Goal: Information Seeking & Learning: Understand process/instructions

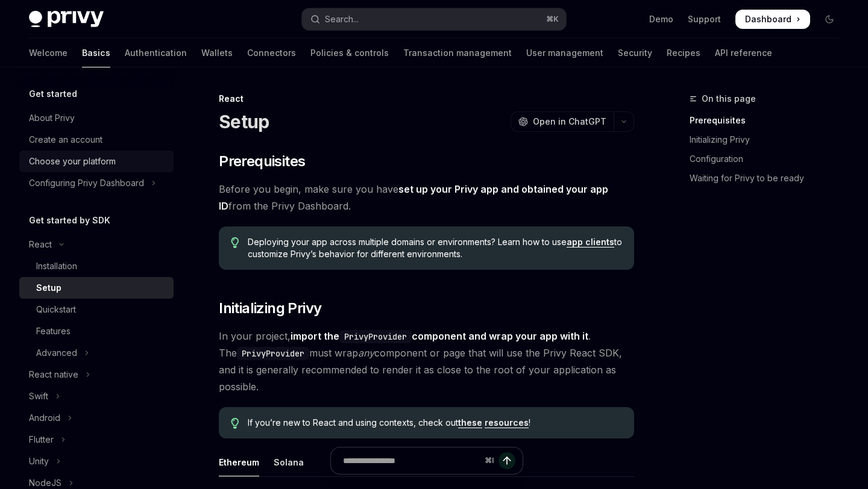
click at [138, 153] on link "Choose your platform" at bounding box center [96, 162] width 154 height 22
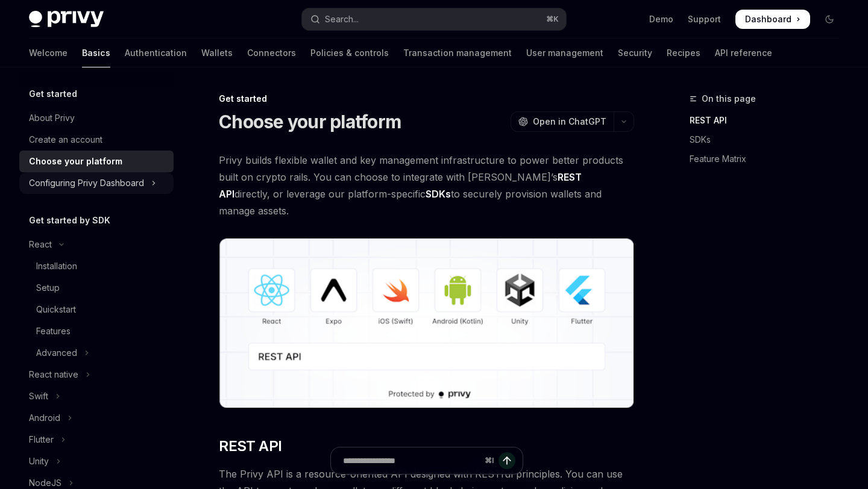
click at [133, 189] on div "Configuring Privy Dashboard" at bounding box center [86, 183] width 115 height 14
type textarea "*"
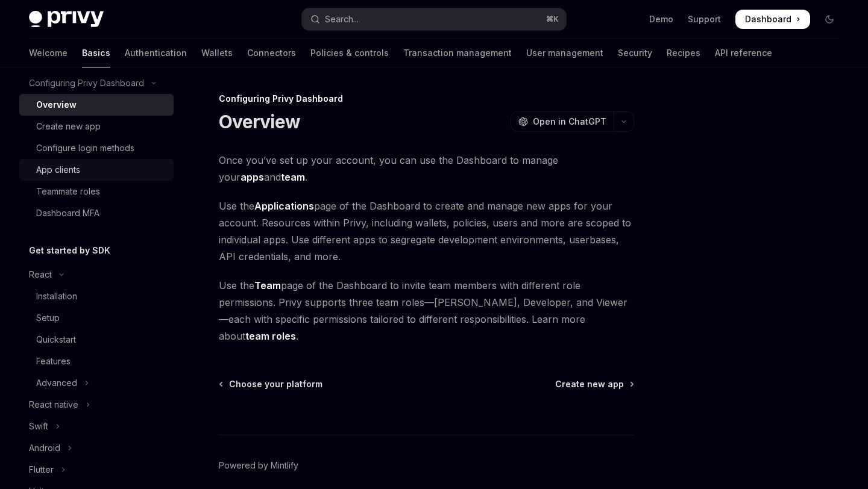
scroll to position [142, 0]
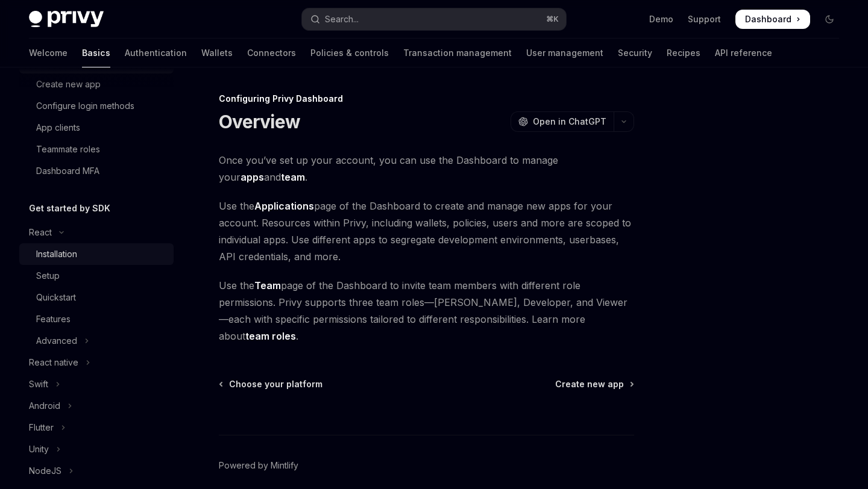
click at [77, 249] on div "Installation" at bounding box center [56, 254] width 41 height 14
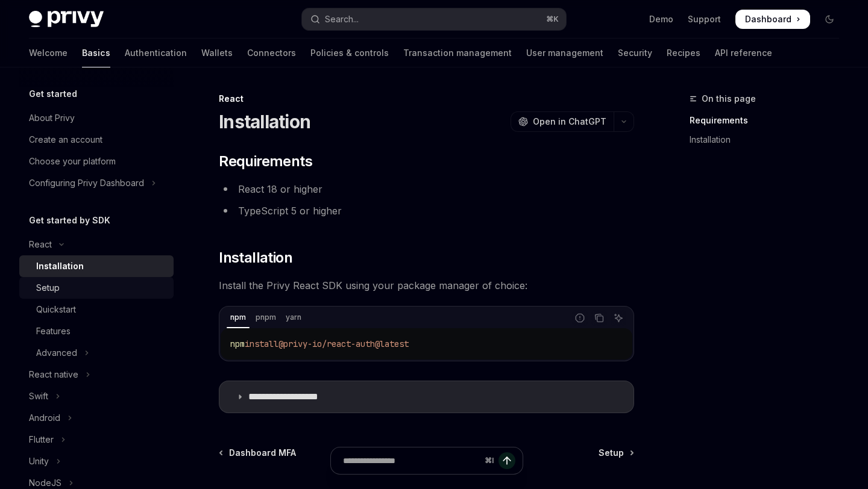
click at [75, 287] on div "Setup" at bounding box center [101, 288] width 130 height 14
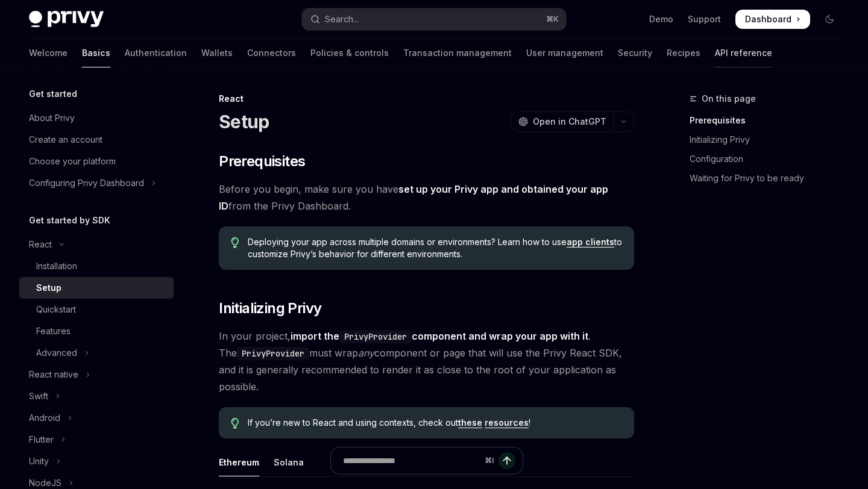
click at [715, 58] on link "API reference" at bounding box center [743, 53] width 57 height 29
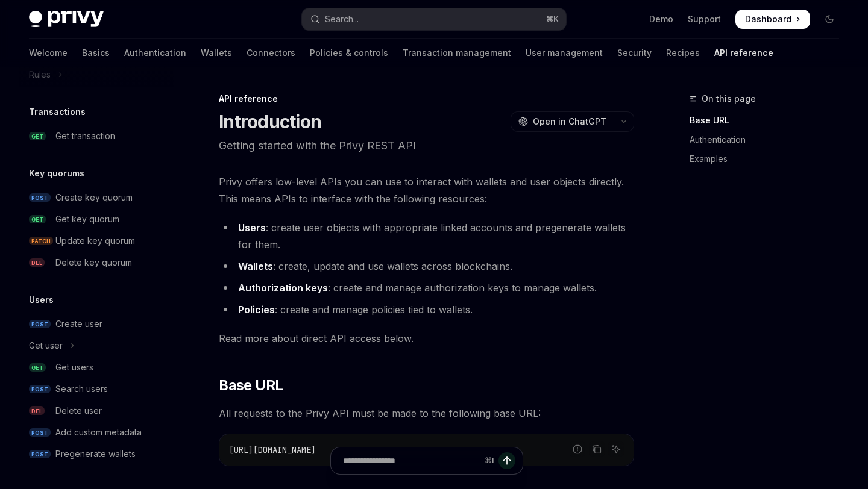
scroll to position [105, 0]
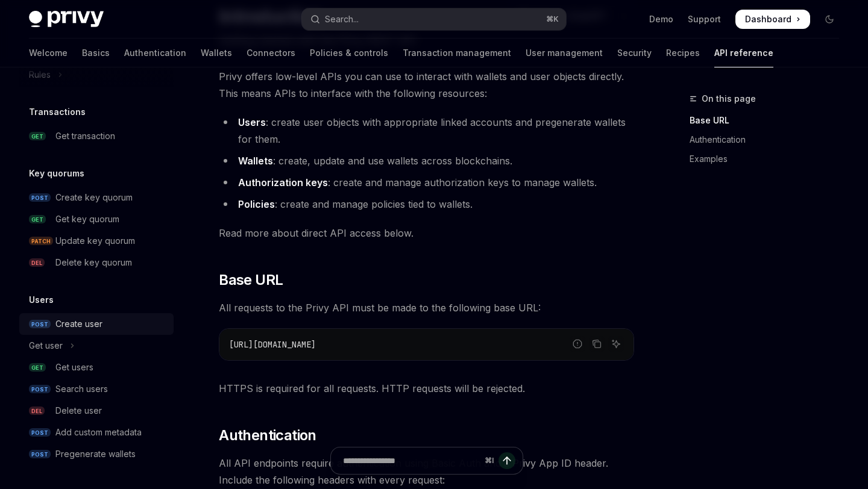
click at [104, 322] on div "Create user" at bounding box center [110, 324] width 111 height 14
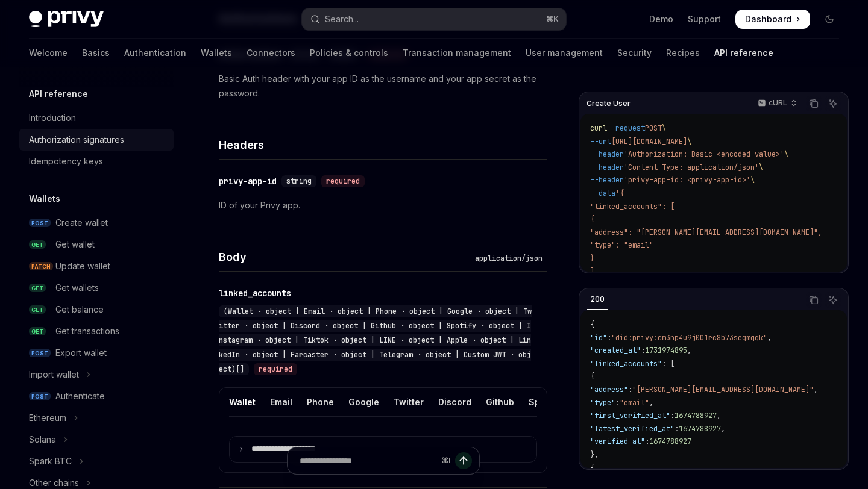
click at [102, 147] on link "Authorization signatures" at bounding box center [96, 140] width 154 height 22
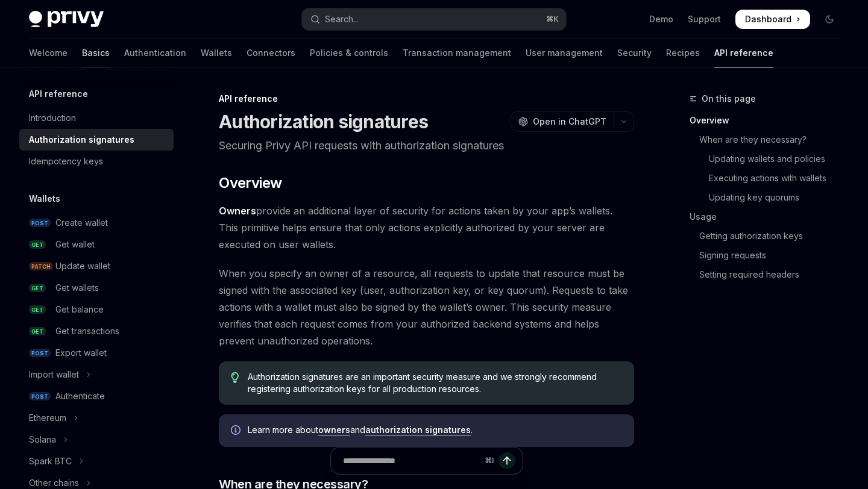
click at [82, 59] on link "Basics" at bounding box center [96, 53] width 28 height 29
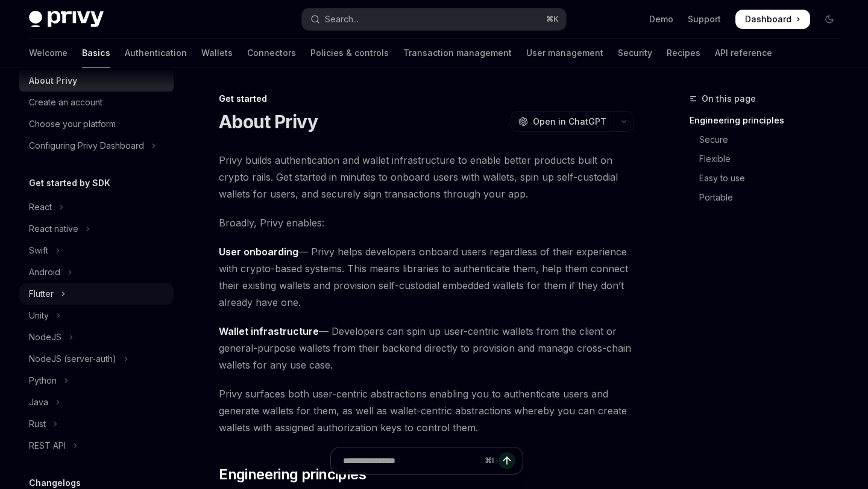
scroll to position [48, 0]
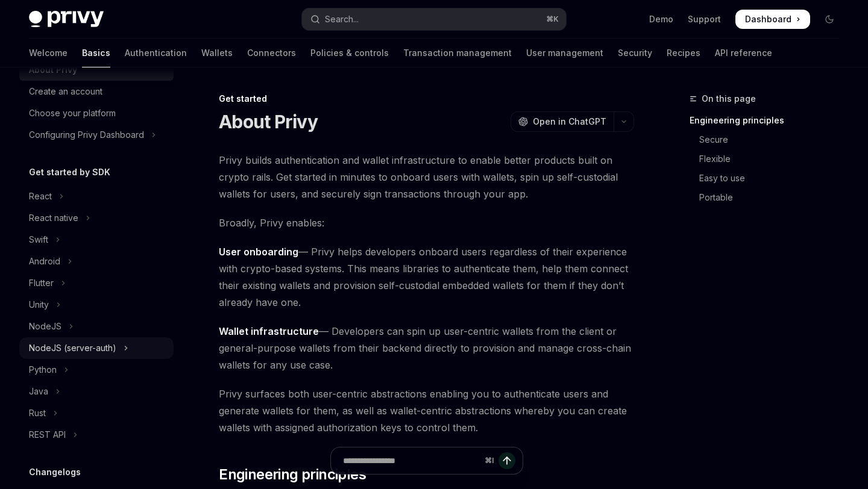
click at [89, 345] on div "NodeJS (server-auth)" at bounding box center [72, 348] width 87 height 14
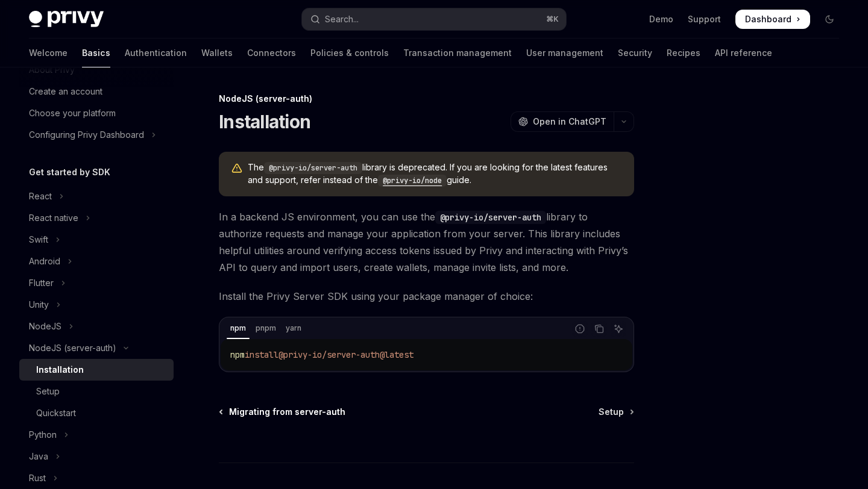
click at [237, 407] on span "Migrating from server-auth" at bounding box center [287, 412] width 116 height 12
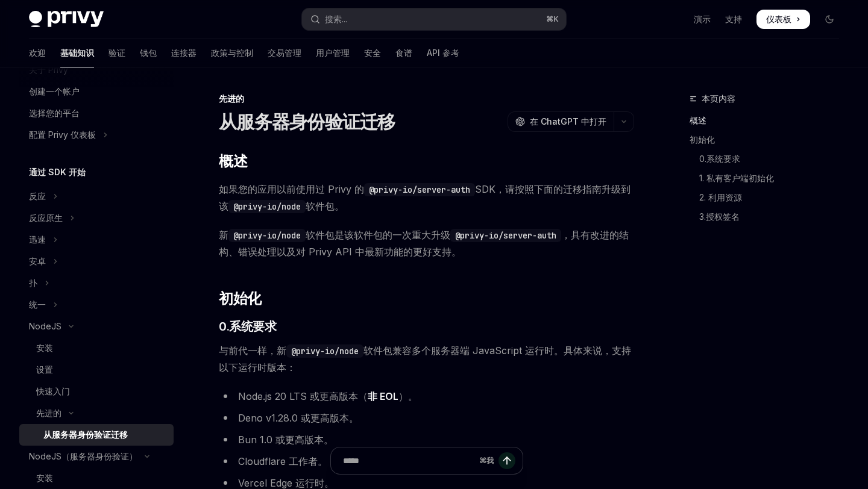
click at [521, 259] on span "新 @privy-io/node 软件包是该软件包的一次重大升级 @privy-io/server-auth ，具有改进的结构、错误处理以及对 Privy A…" at bounding box center [426, 244] width 415 height 34
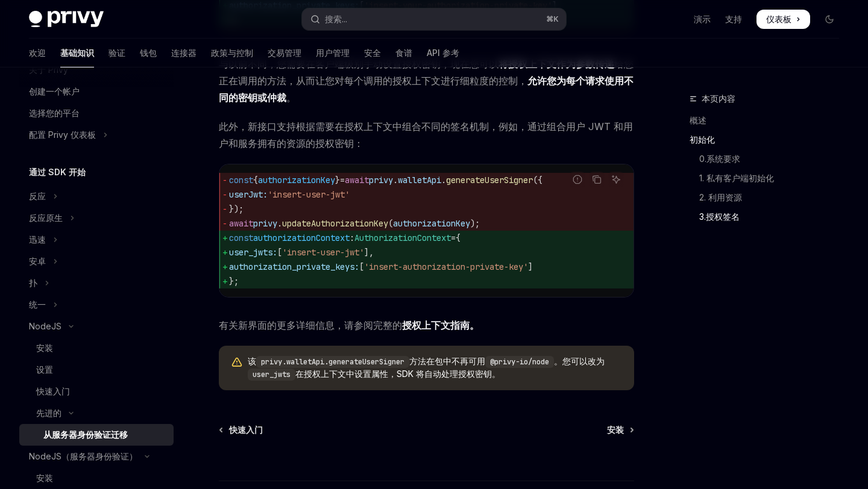
scroll to position [1472, 0]
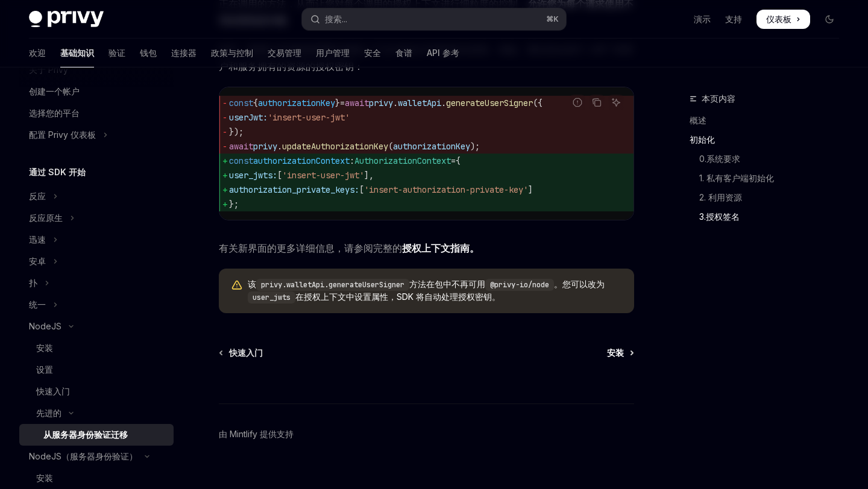
click at [632, 359] on link "安装" at bounding box center [620, 353] width 26 height 12
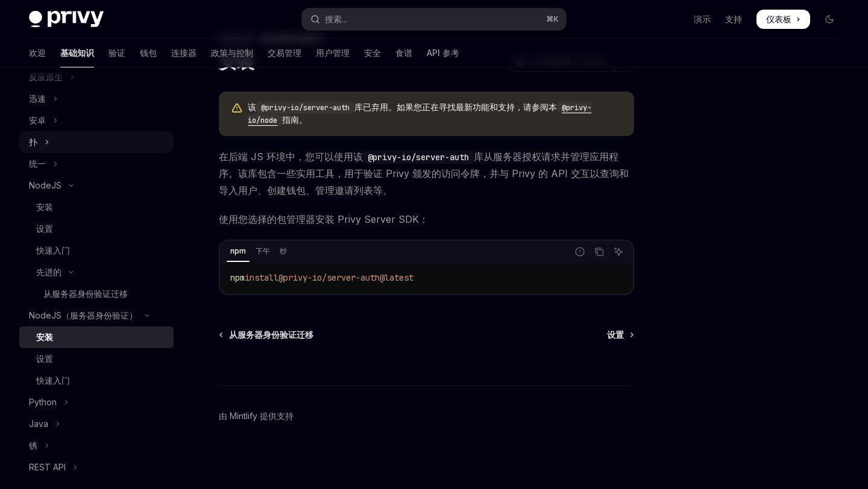
scroll to position [213, 0]
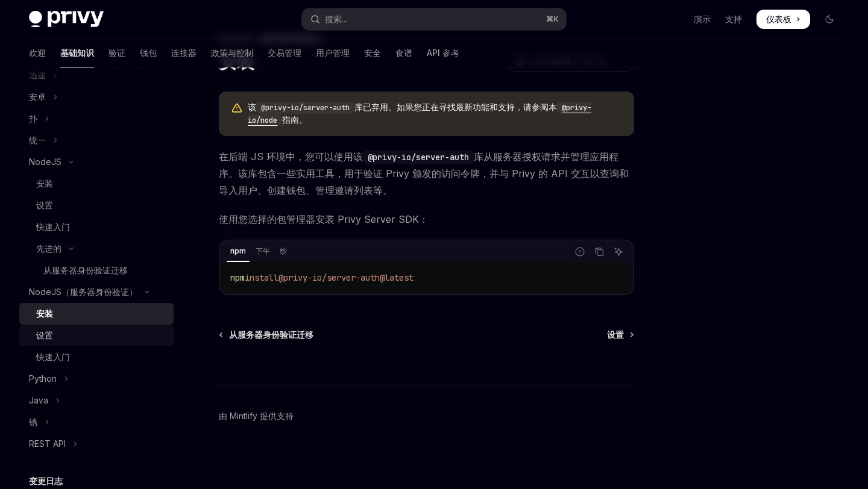
click at [107, 330] on div "设置" at bounding box center [101, 335] width 130 height 14
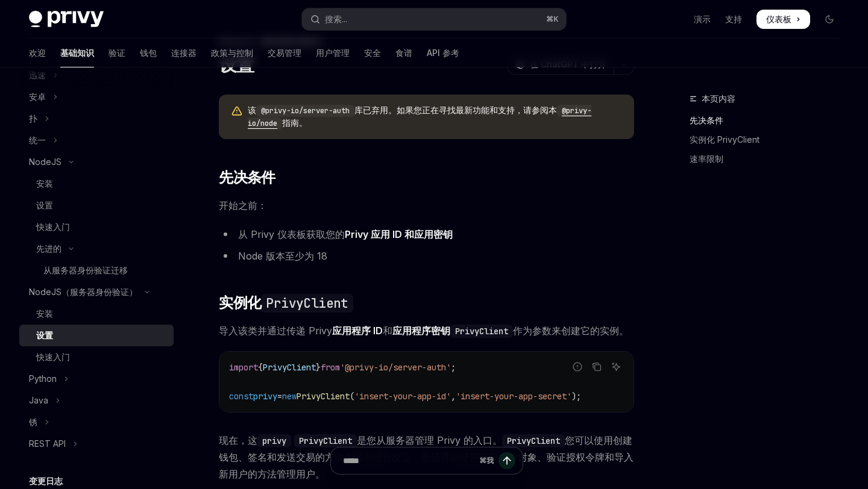
scroll to position [58, 0]
click at [574, 109] on code "@privy-io/node" at bounding box center [419, 116] width 343 height 25
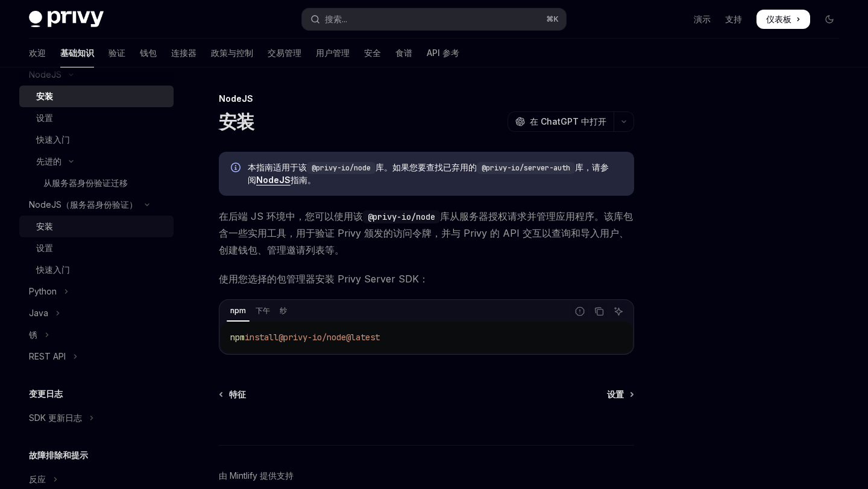
scroll to position [301, 0]
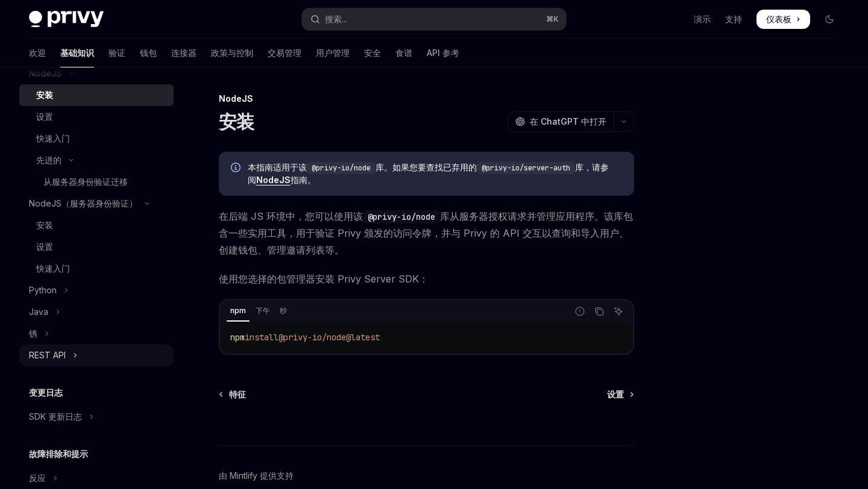
click at [82, 359] on button "REST API" at bounding box center [96, 356] width 154 height 22
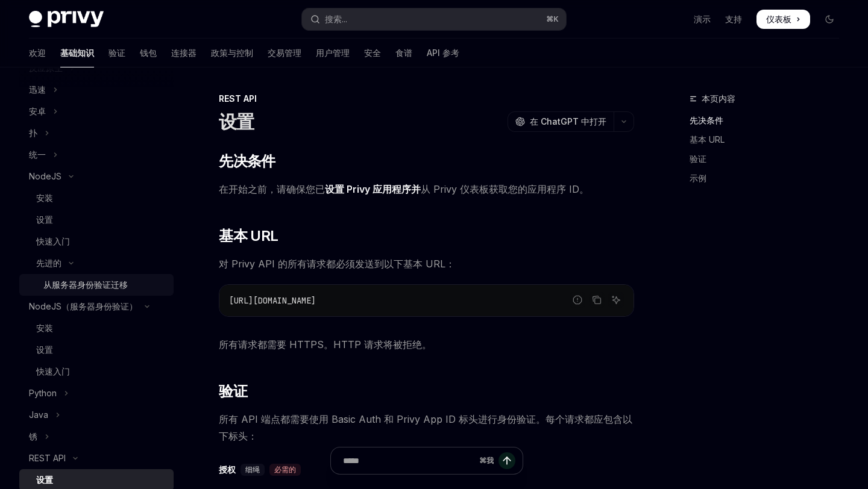
scroll to position [199, 0]
click at [83, 240] on div "快速入门" at bounding box center [101, 241] width 130 height 14
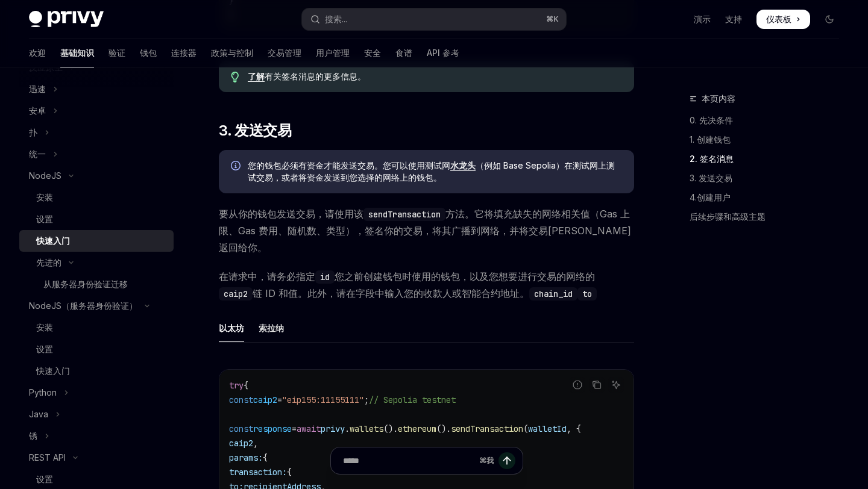
scroll to position [1232, 0]
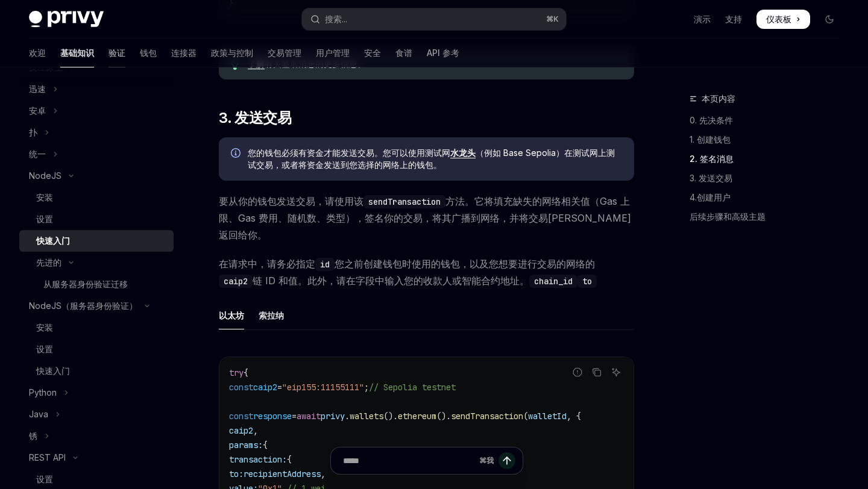
click at [108, 55] on font "验证" at bounding box center [116, 53] width 17 height 10
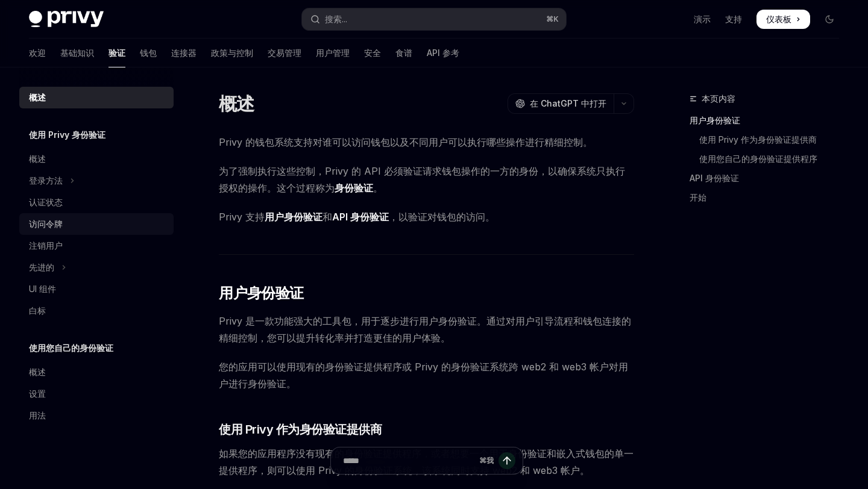
click at [62, 230] on div "访问令牌" at bounding box center [46, 224] width 34 height 14
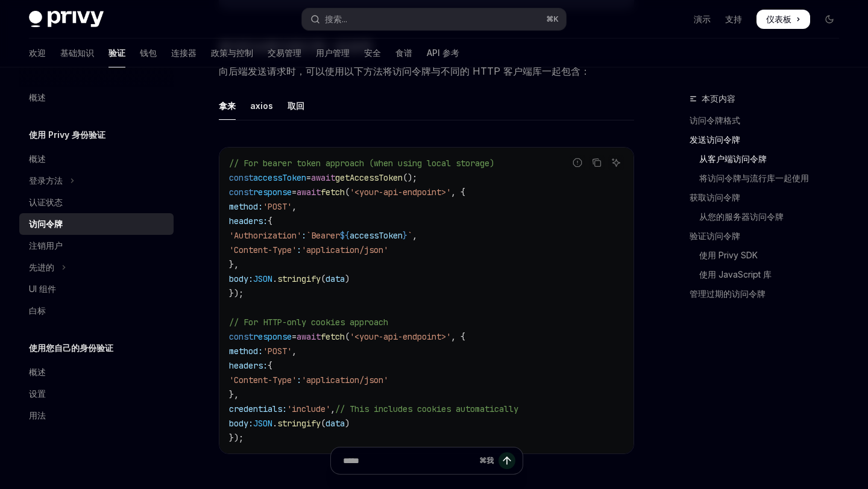
scroll to position [1000, 0]
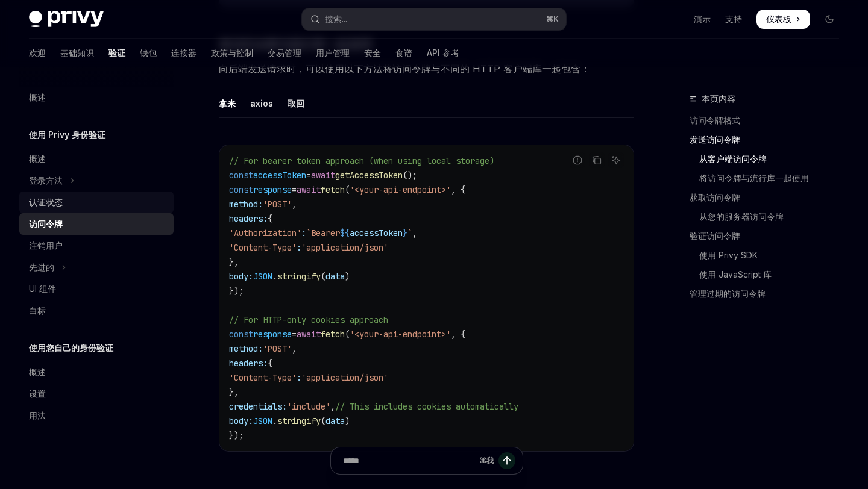
click at [116, 202] on div "认证状态" at bounding box center [97, 202] width 137 height 14
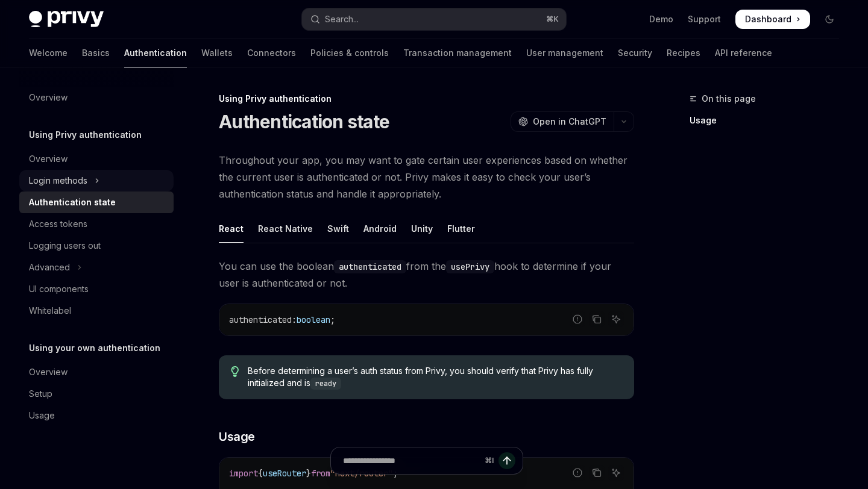
click at [97, 179] on icon "Toggle Login methods section" at bounding box center [97, 181] width 2 height 4
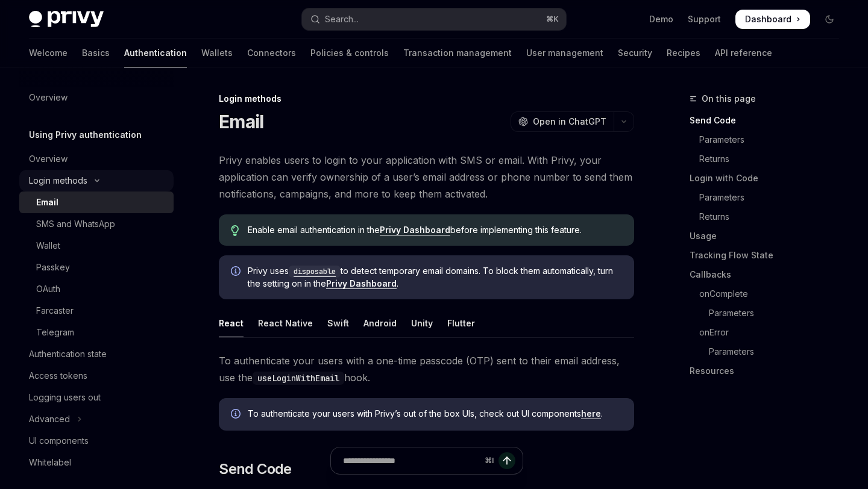
click at [97, 181] on icon "Toggle Login methods section" at bounding box center [97, 181] width 4 height 2
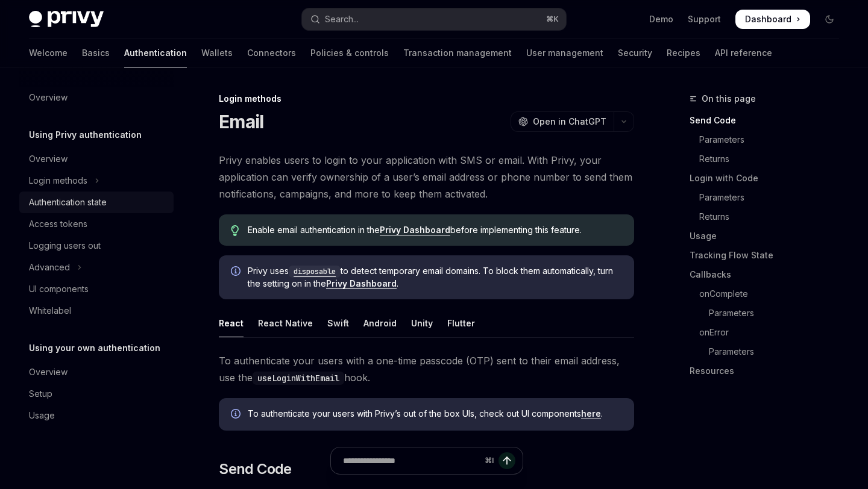
click at [99, 204] on div "Authentication state" at bounding box center [68, 202] width 78 height 14
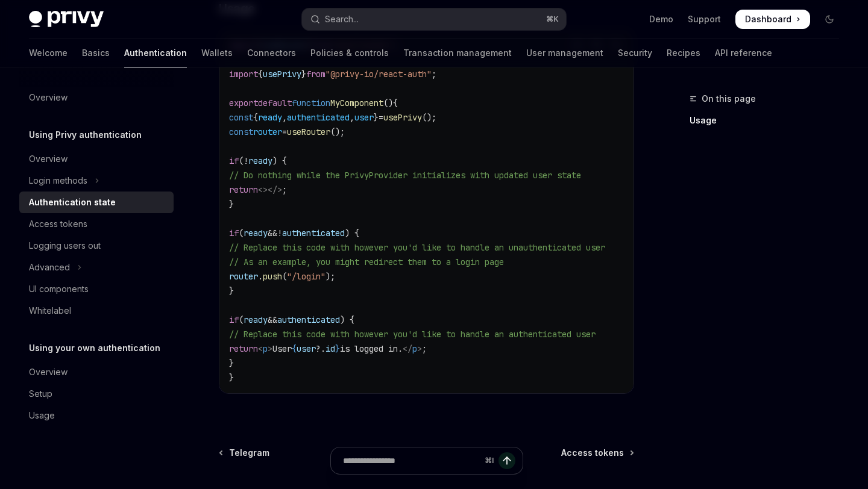
scroll to position [466, 0]
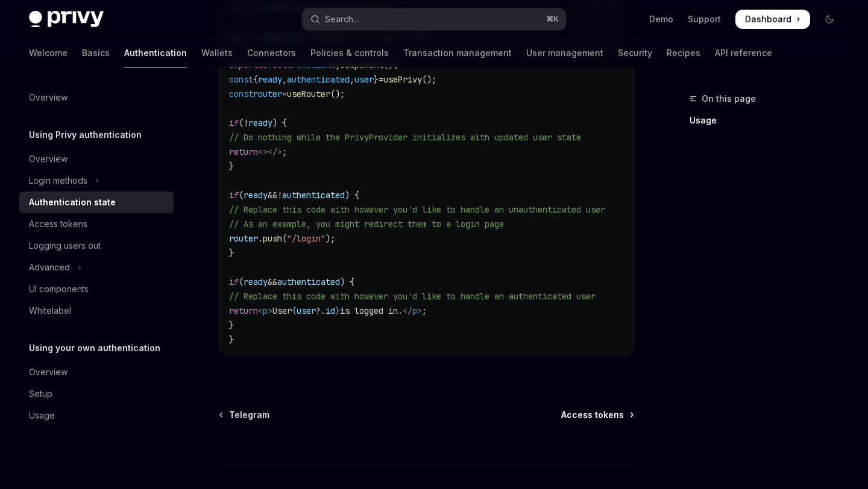
click at [575, 415] on span "Access tokens" at bounding box center [592, 415] width 63 height 12
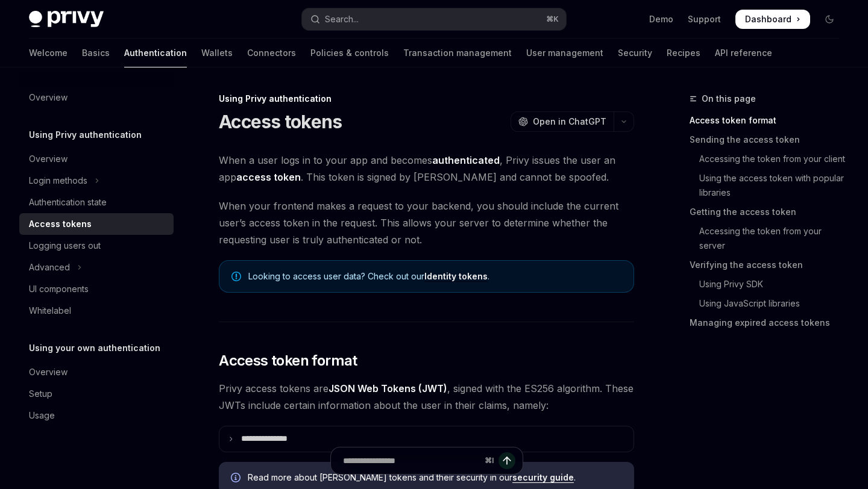
click at [500, 172] on span "When a user logs in to your app and becomes authenticated , Privy issues the us…" at bounding box center [426, 169] width 415 height 34
click at [316, 230] on span "When your frontend makes a request to your backend, you should include the curr…" at bounding box center [426, 223] width 415 height 51
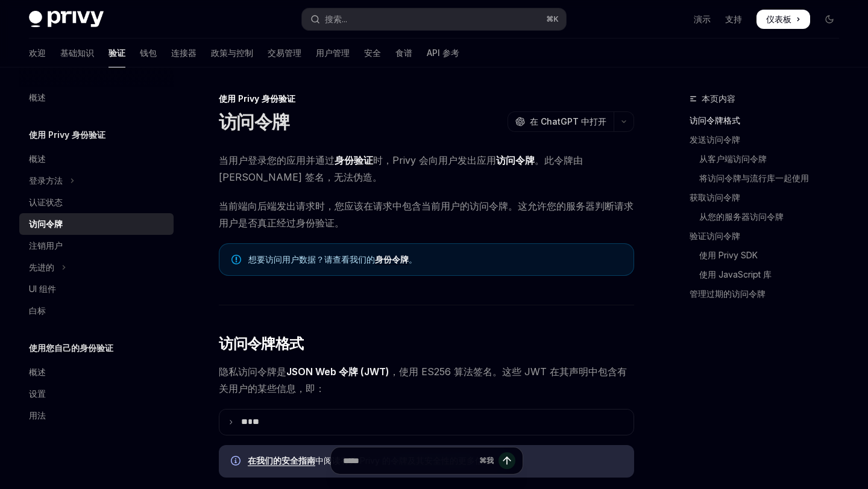
click at [540, 185] on span "当用户登录您的应用并通过 身份验证 时，Privy 会向用户发出应用 访问令牌 。此令牌由 [PERSON_NAME] 签名，无法伪造。" at bounding box center [426, 169] width 415 height 34
click at [391, 259] on font "身份令牌" at bounding box center [392, 259] width 34 height 10
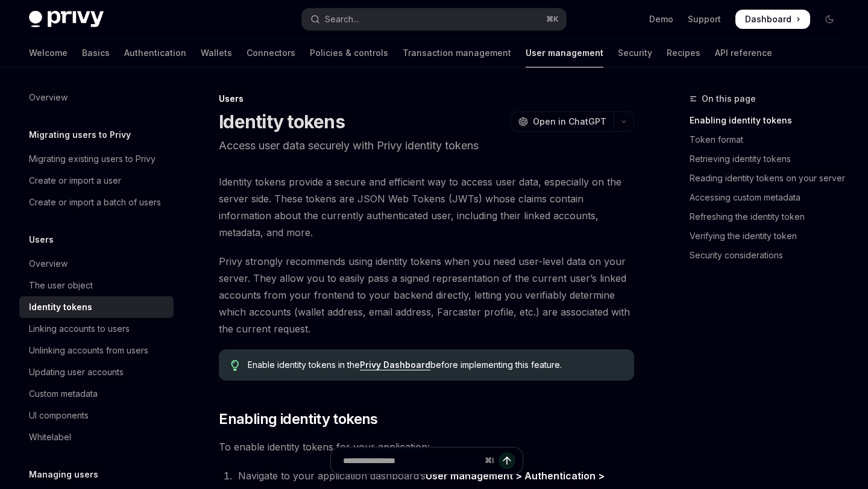
scroll to position [67, 0]
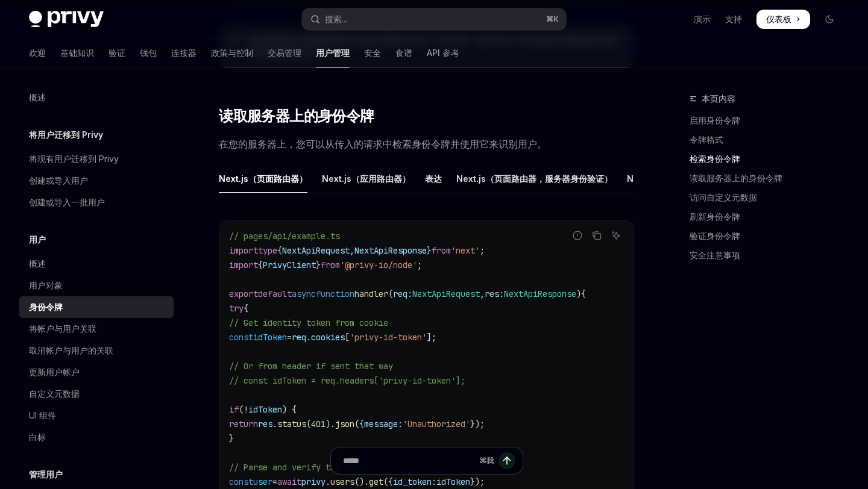
scroll to position [1369, 0]
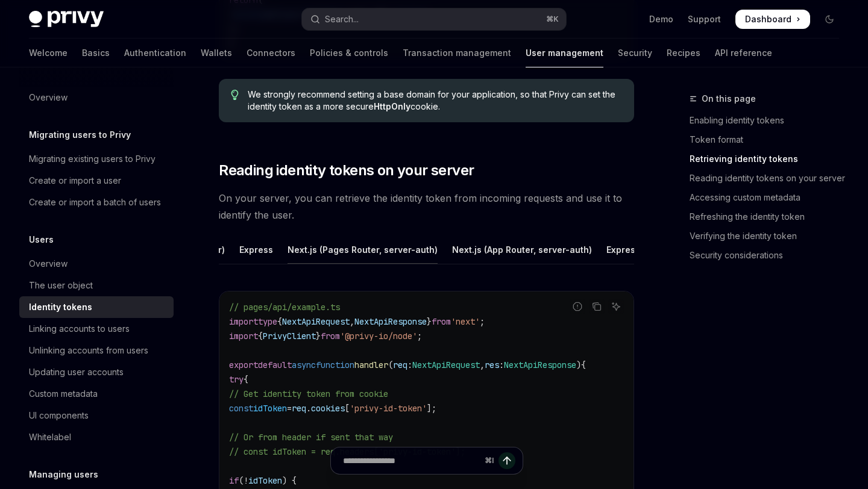
scroll to position [0, 4]
click at [447, 251] on div "Express" at bounding box center [441, 250] width 34 height 28
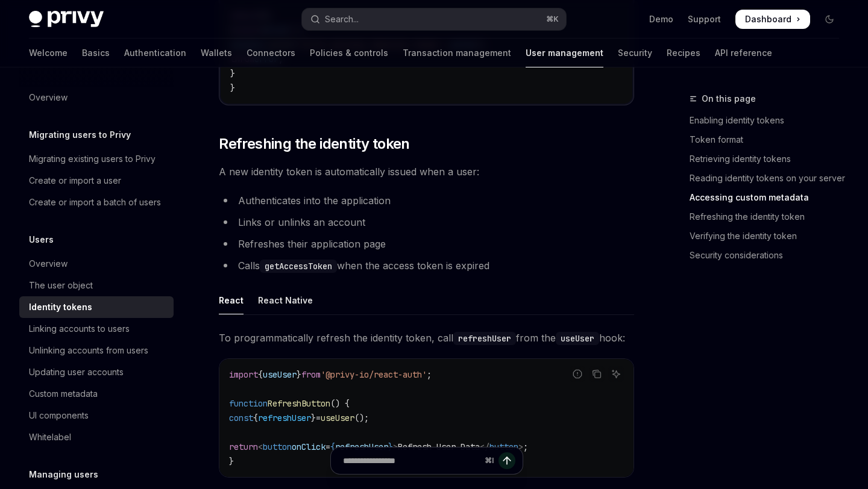
scroll to position [2918, 0]
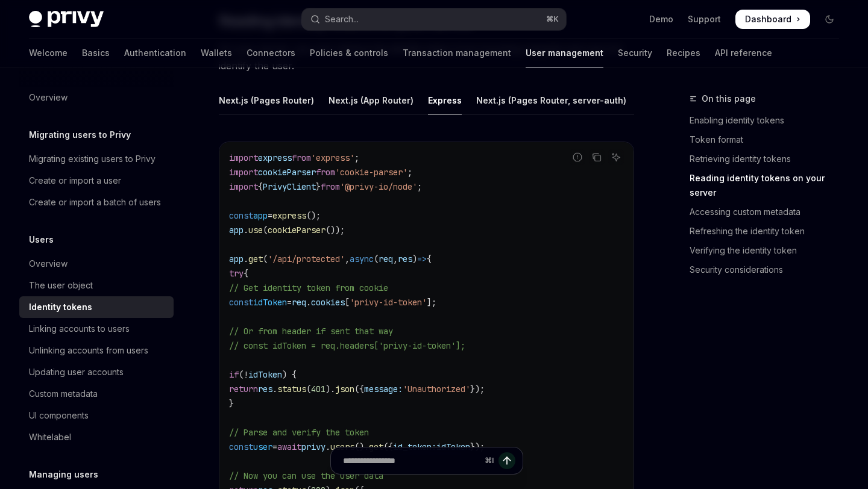
scroll to position [1536, 0]
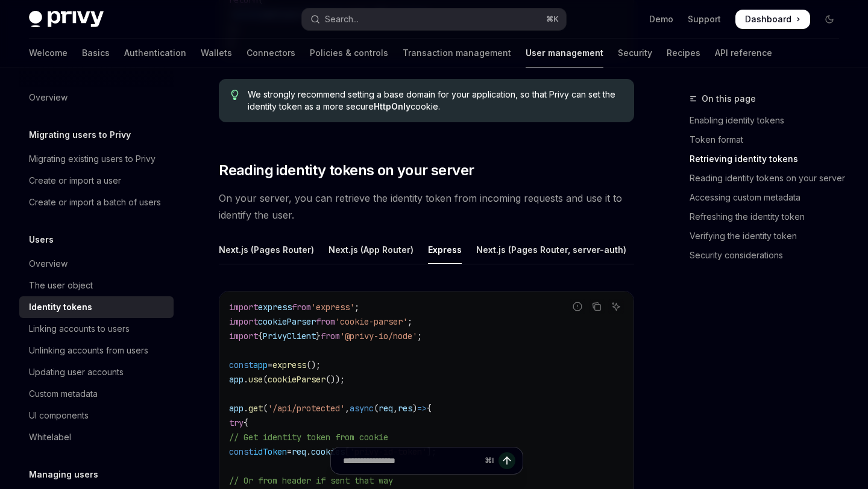
type textarea "*"
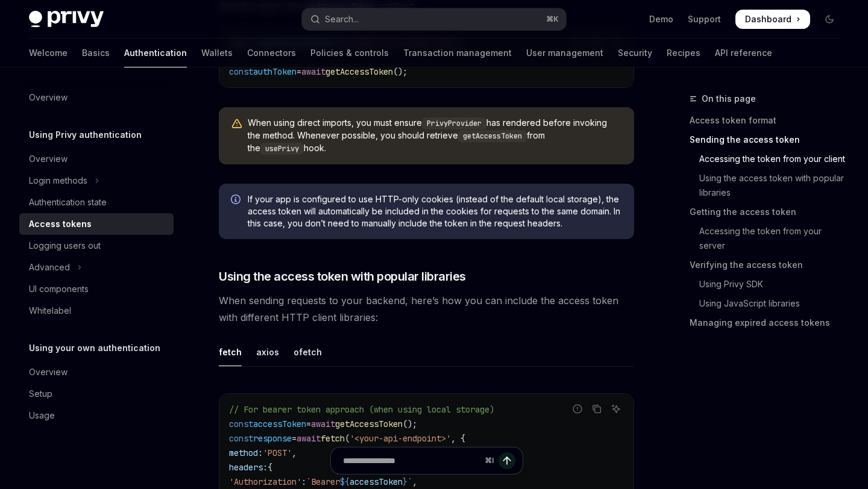
scroll to position [1438, 0]
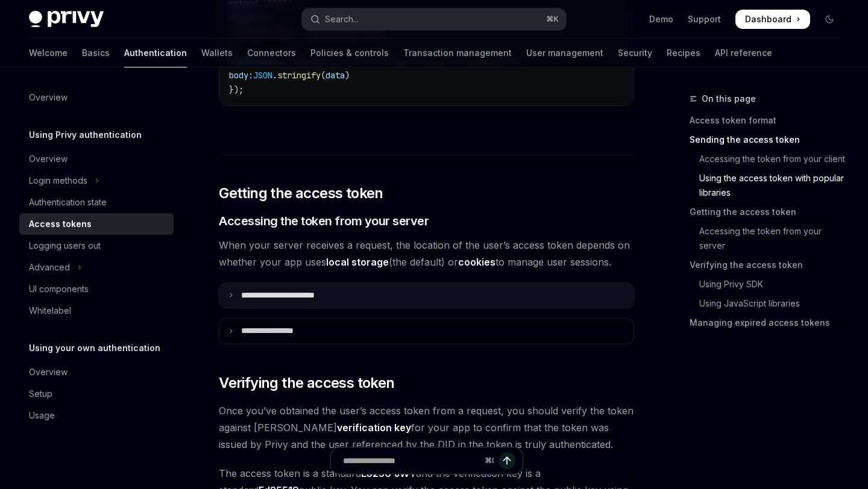
click at [373, 292] on summary "**********" at bounding box center [426, 295] width 414 height 25
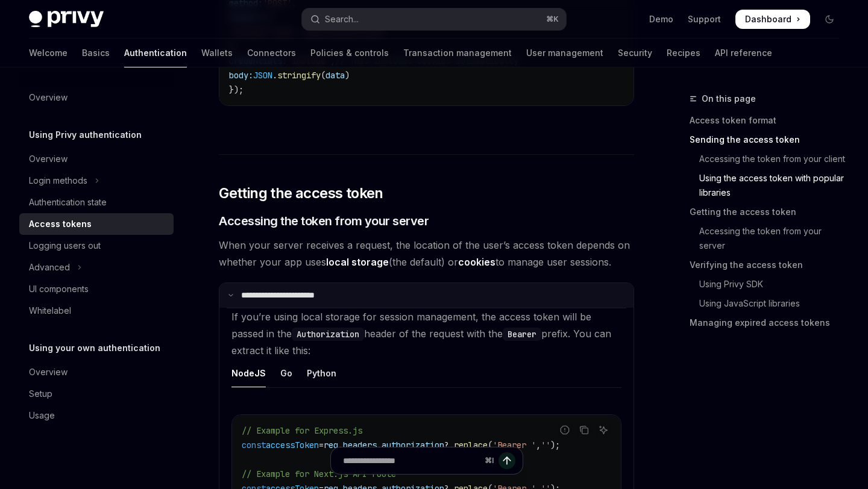
click at [373, 293] on summary "**********" at bounding box center [426, 295] width 414 height 25
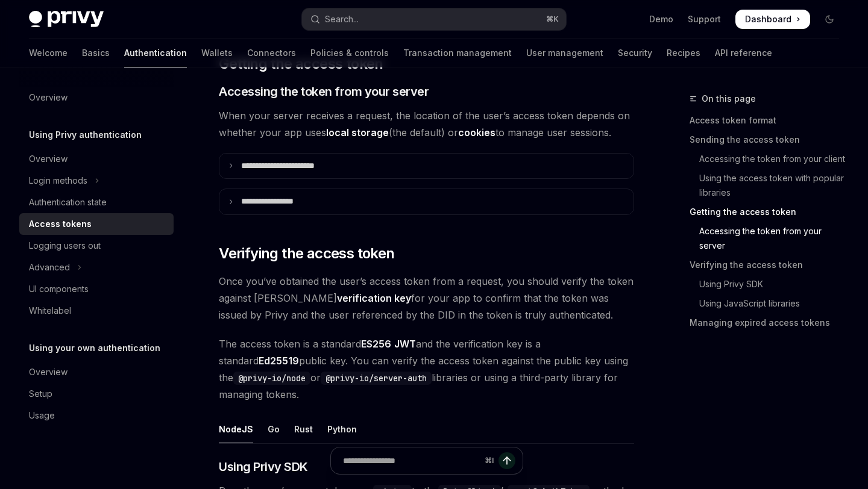
scroll to position [1596, 0]
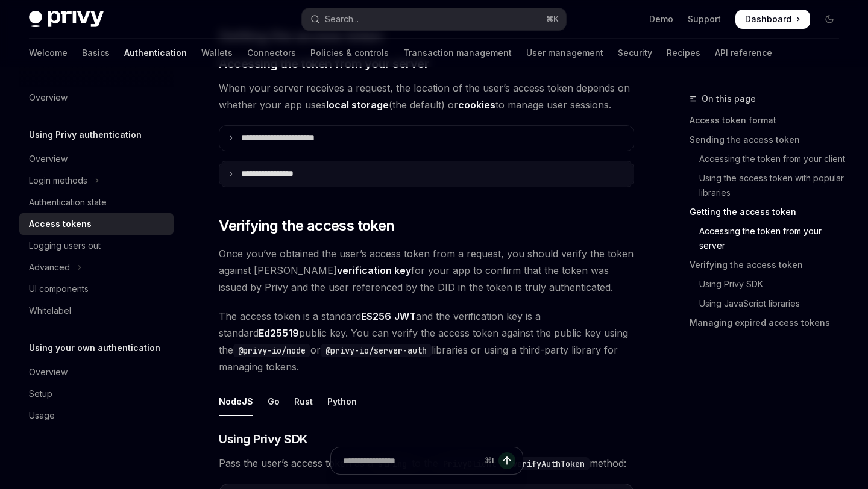
click at [377, 172] on summary "**********" at bounding box center [426, 173] width 414 height 25
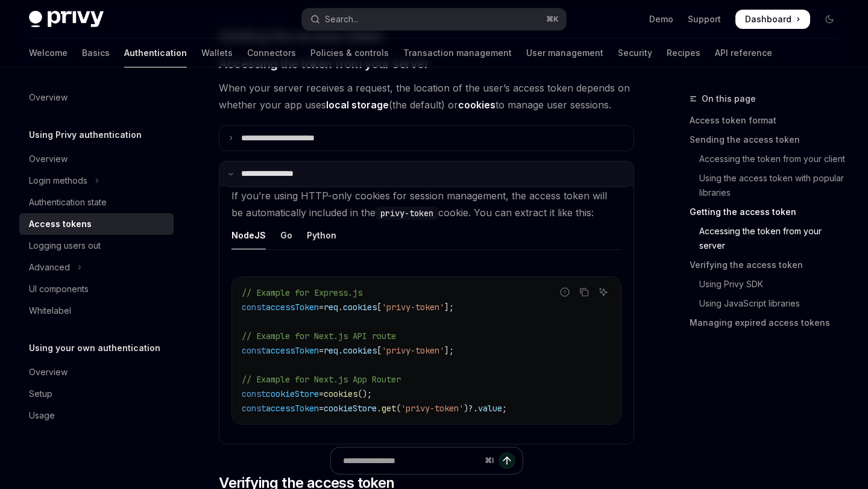
click at [377, 172] on summary "**********" at bounding box center [426, 173] width 414 height 25
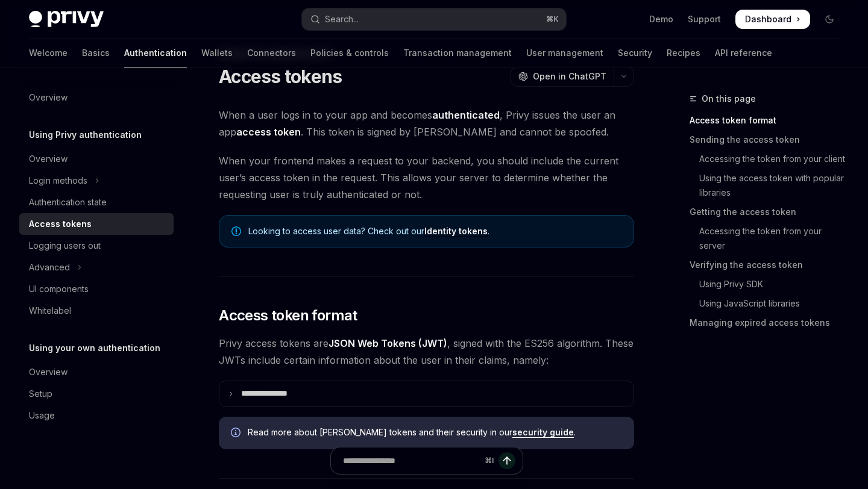
scroll to position [0, 0]
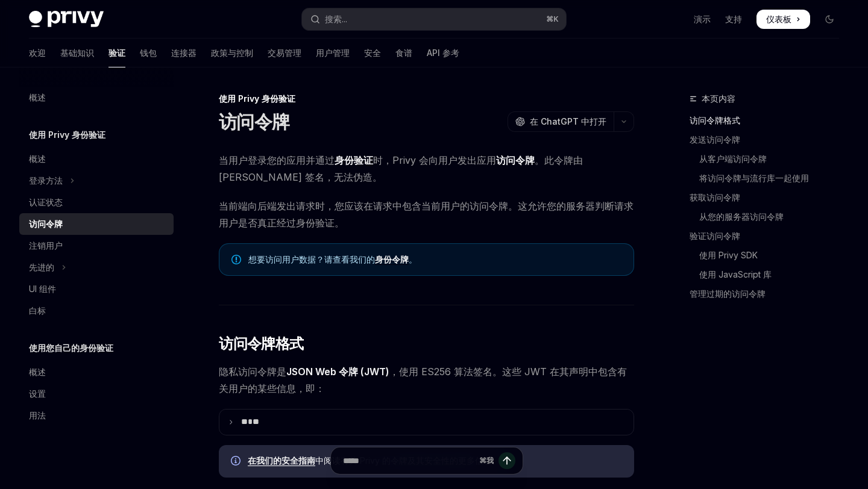
click at [395, 202] on font "当前端向后端发出请求时，您应该在请求中包含当前用户的访问令牌。这允许您的服务器判断请求用户是否真正经过身份验证。" at bounding box center [426, 214] width 415 height 29
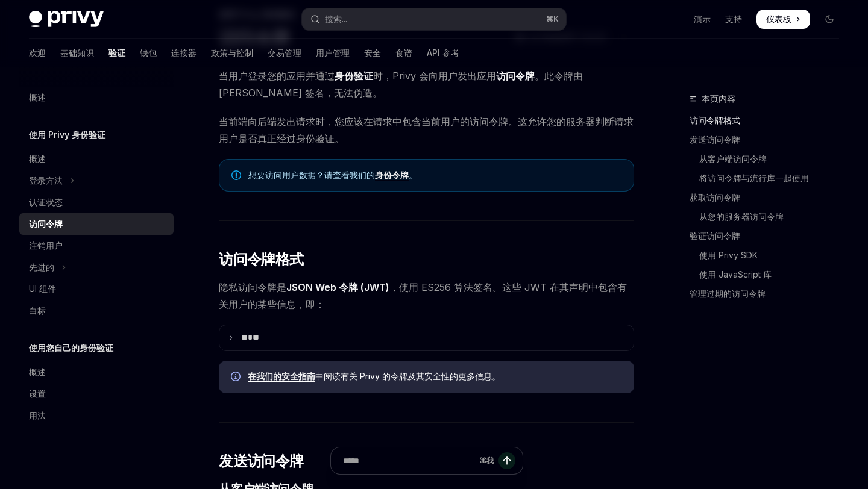
scroll to position [232, 0]
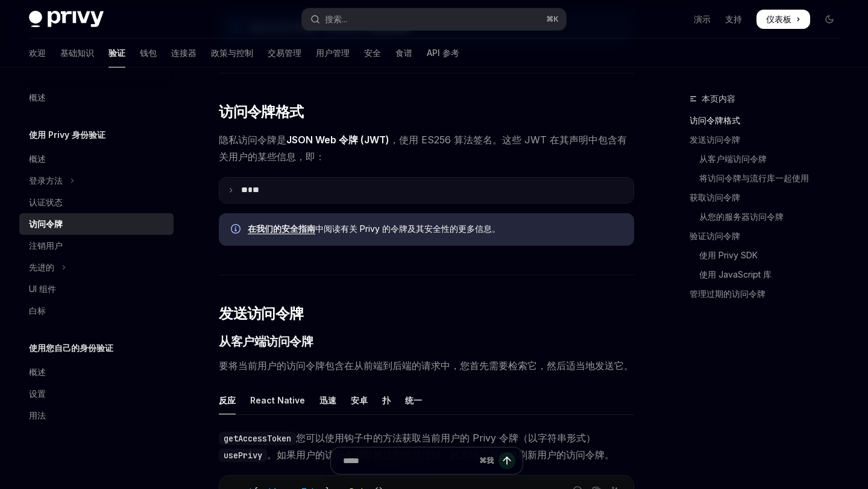
click at [316, 192] on summary "** **" at bounding box center [426, 190] width 414 height 25
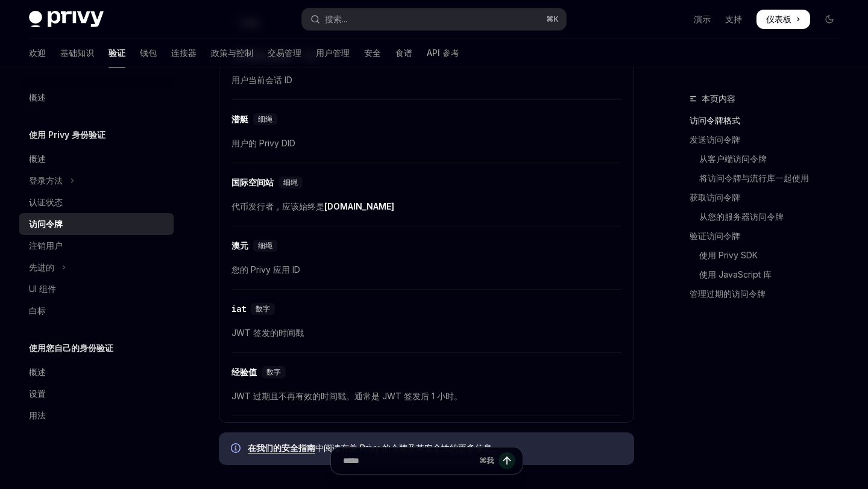
scroll to position [243, 0]
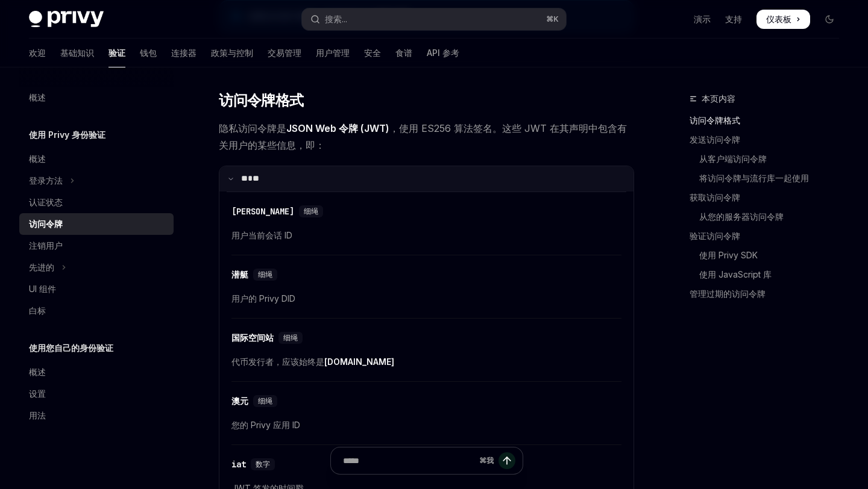
click at [299, 172] on summary "** **" at bounding box center [426, 178] width 414 height 25
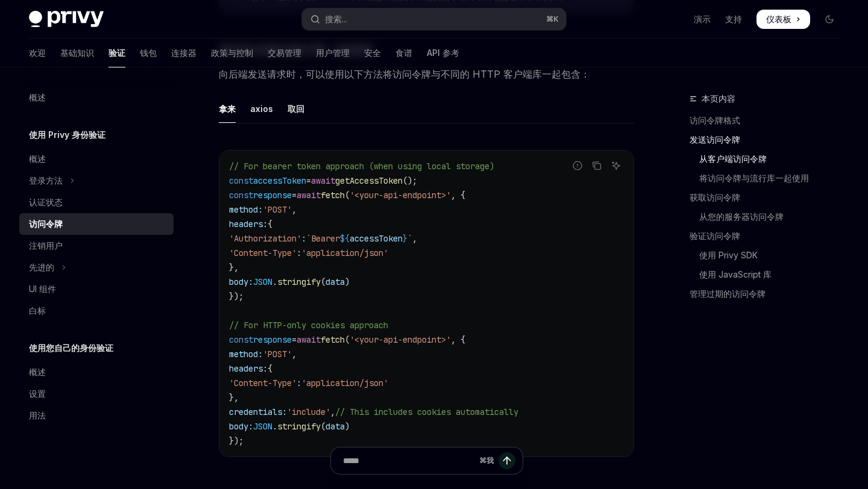
scroll to position [987, 0]
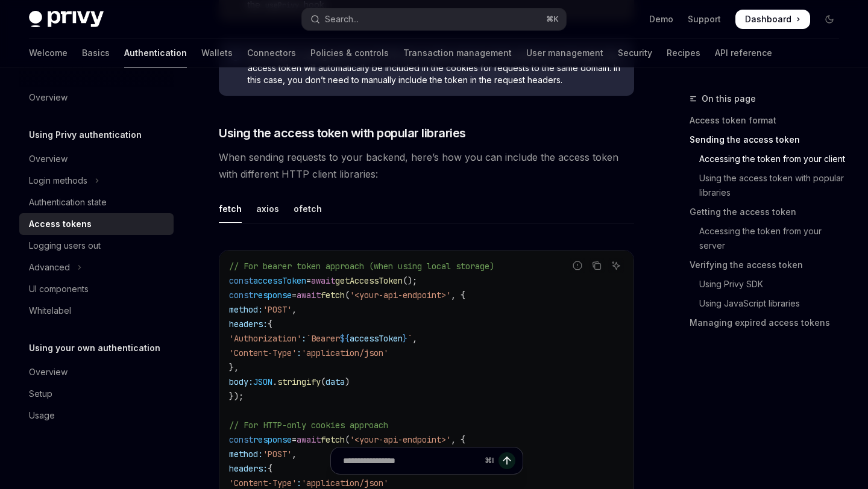
click at [519, 195] on ul "fetch axios ofetch" at bounding box center [426, 209] width 415 height 29
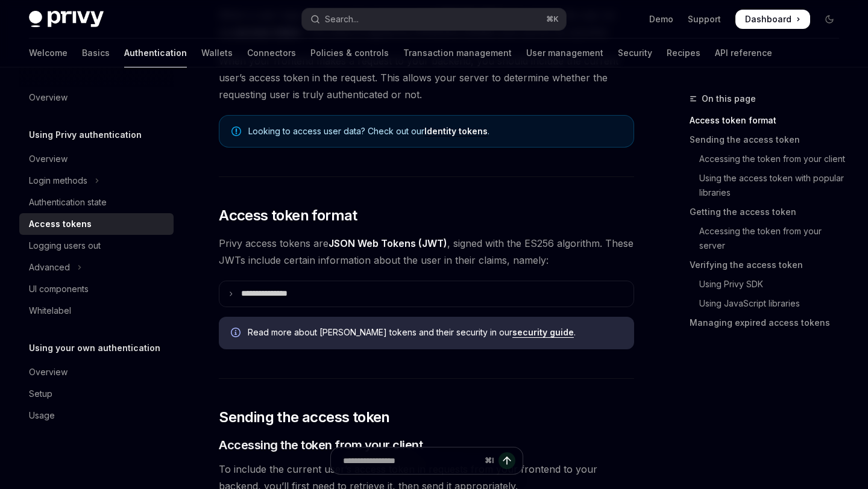
scroll to position [0, 0]
